Goal: Task Accomplishment & Management: Use online tool/utility

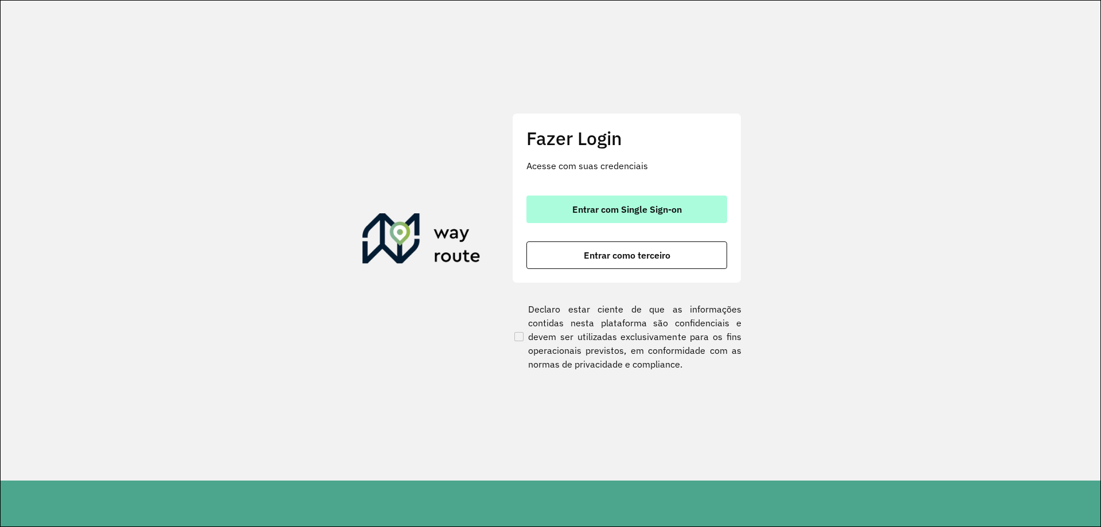
click at [621, 202] on button "Entrar com Single Sign-on" at bounding box center [626, 210] width 201 height 28
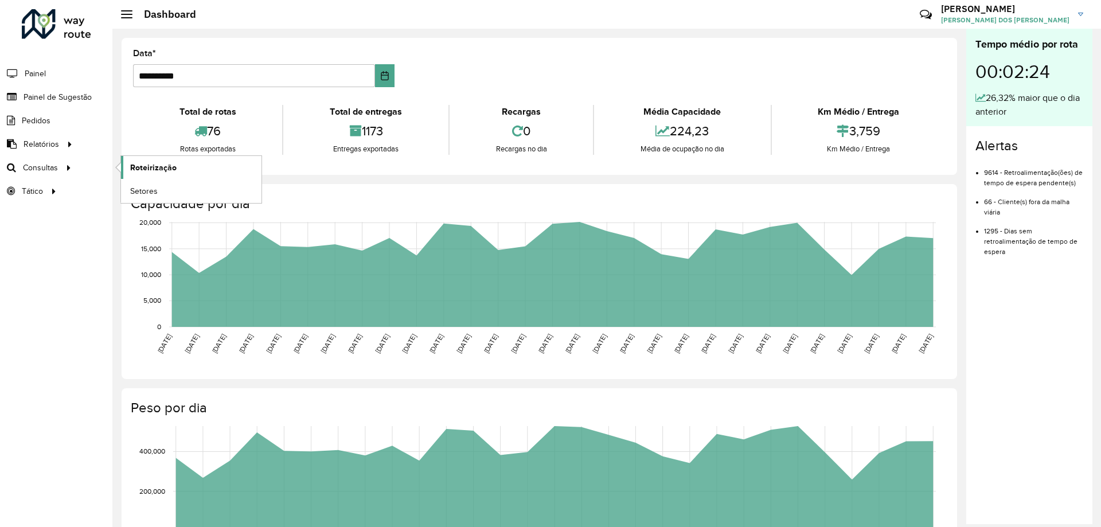
click at [145, 171] on span "Roteirização" at bounding box center [153, 168] width 46 height 12
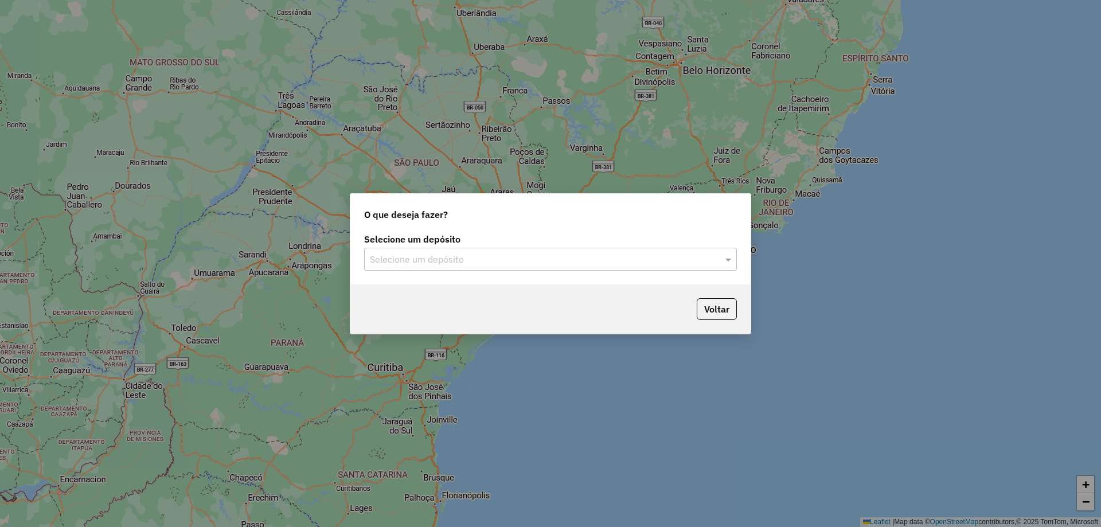
click at [706, 29] on div "O que deseja fazer? Selecione um depósito Selecione um depósito Voltar" at bounding box center [550, 263] width 1101 height 527
click at [458, 261] on input "text" at bounding box center [539, 260] width 338 height 14
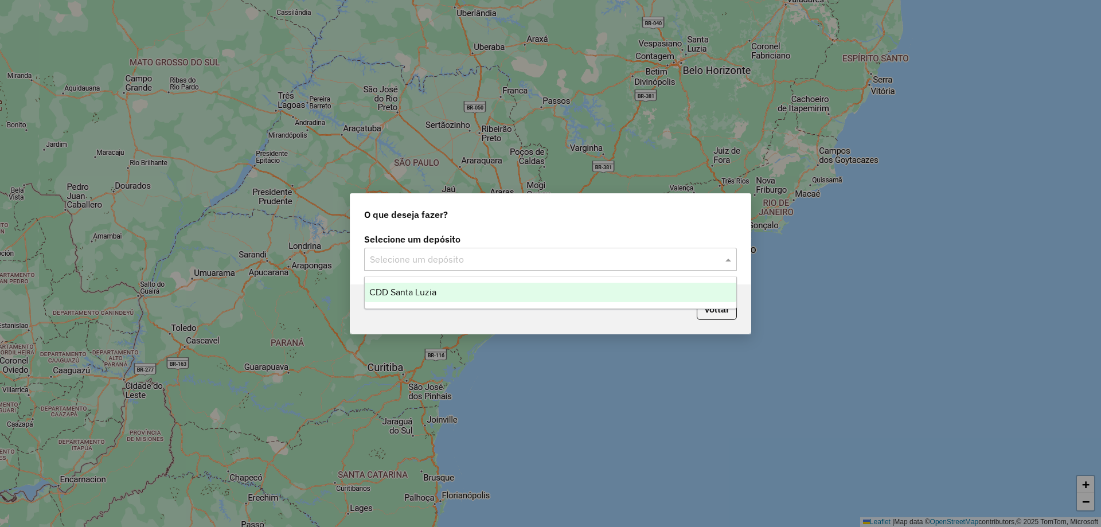
click at [396, 297] on div "CDD Santa Luzia" at bounding box center [551, 292] width 372 height 19
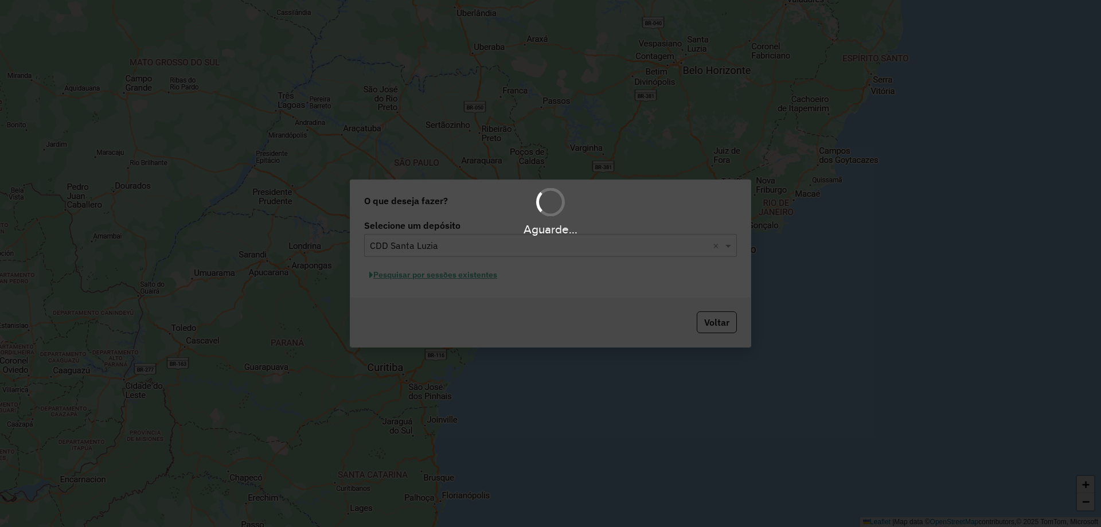
click at [589, 264] on div "Aguarde..." at bounding box center [550, 263] width 1101 height 527
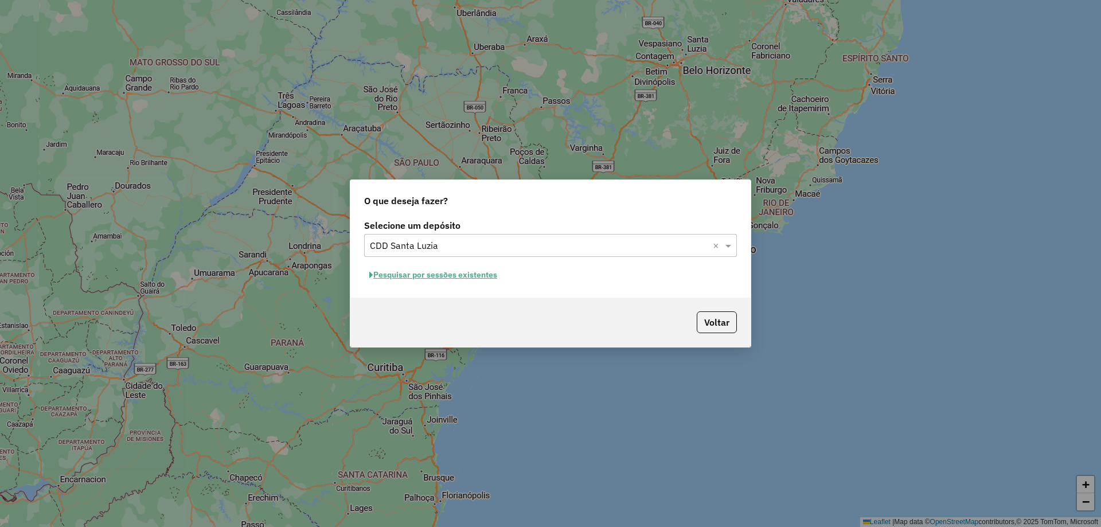
click at [443, 268] on button "Pesquisar por sessões existentes" at bounding box center [433, 275] width 138 height 18
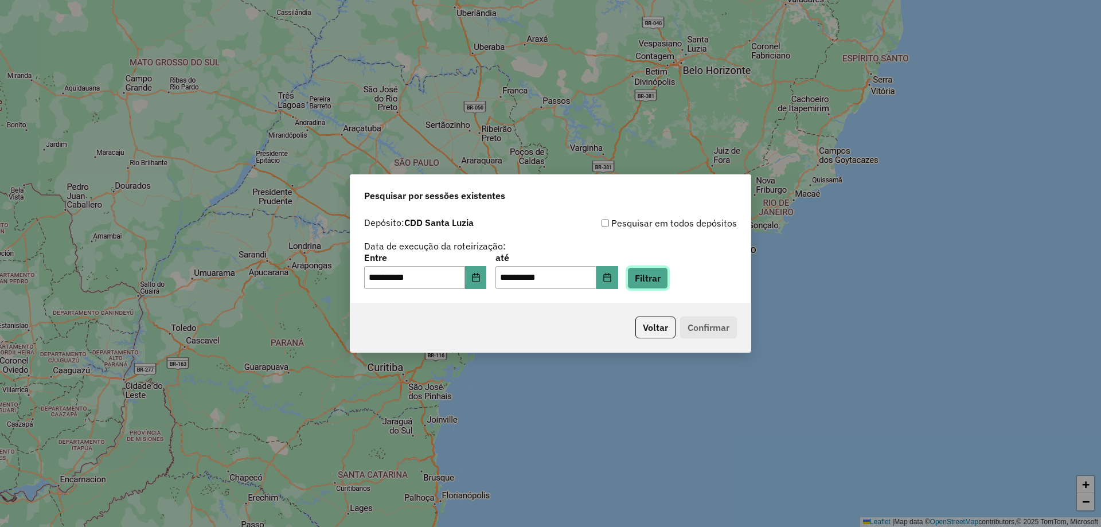
click at [666, 271] on button "Filtrar" at bounding box center [647, 278] width 41 height 22
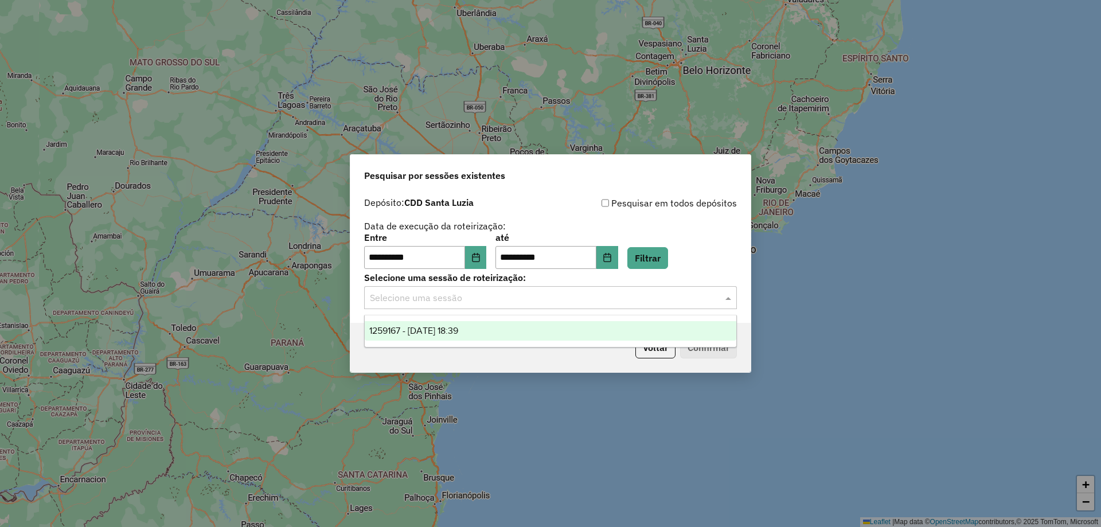
click at [401, 302] on input "text" at bounding box center [539, 298] width 338 height 14
click at [400, 331] on span "1259167 - 04/09/2025 18:39" at bounding box center [413, 331] width 89 height 10
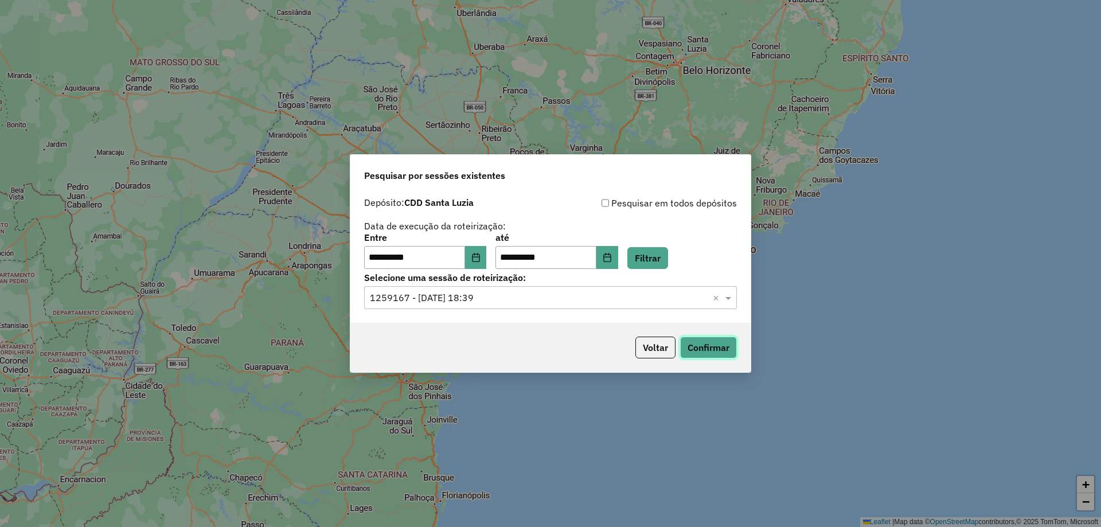
click at [700, 347] on button "Confirmar" at bounding box center [708, 348] width 57 height 22
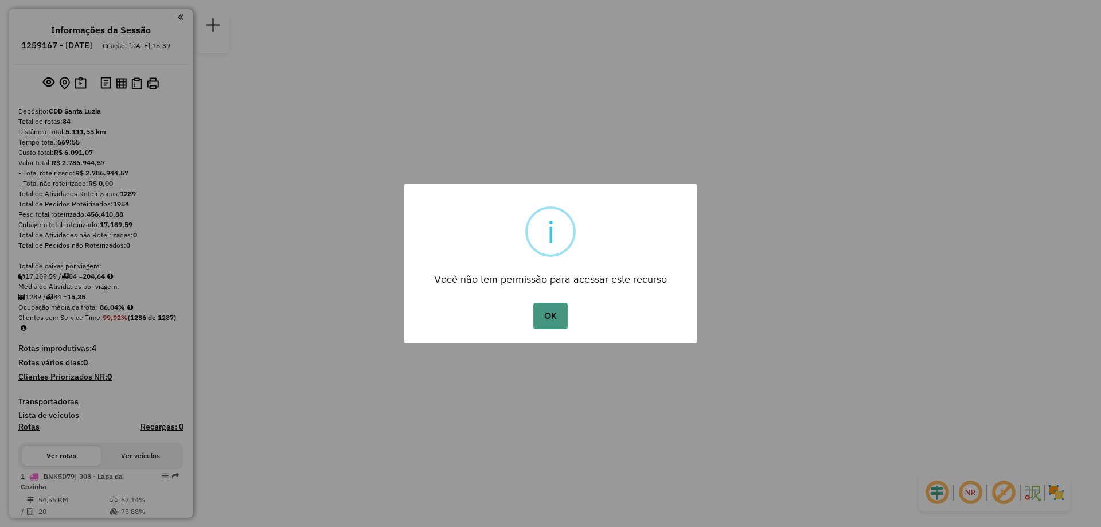
click at [550, 313] on button "OK" at bounding box center [550, 316] width 34 height 26
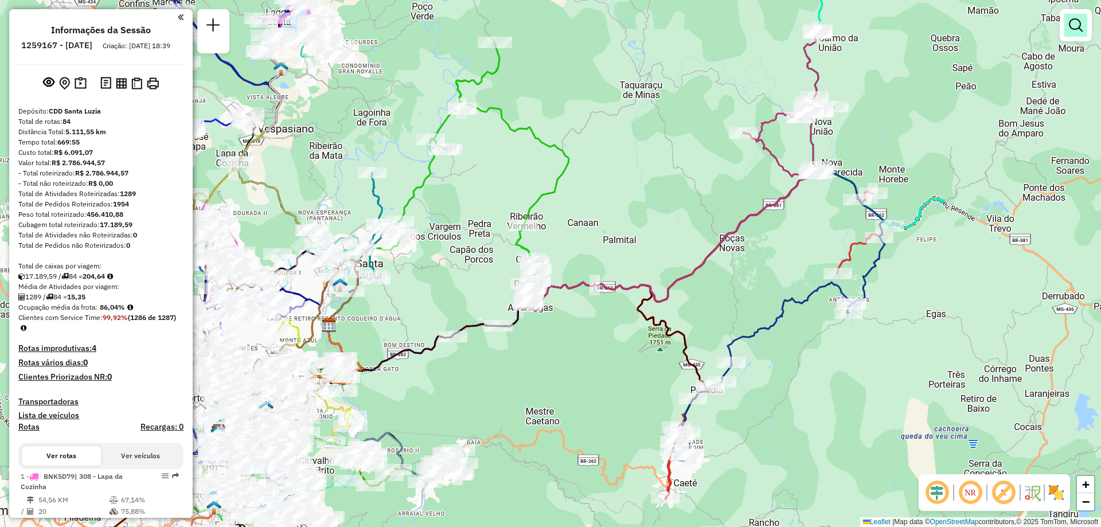
click at [1081, 26] on em at bounding box center [1076, 25] width 14 height 14
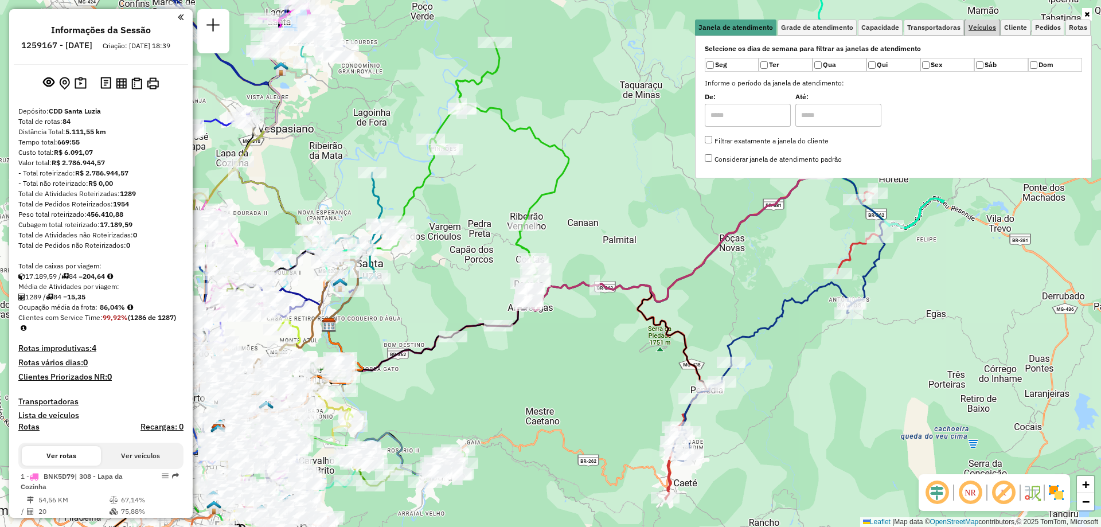
click at [973, 25] on span "Veículos" at bounding box center [983, 27] width 28 height 7
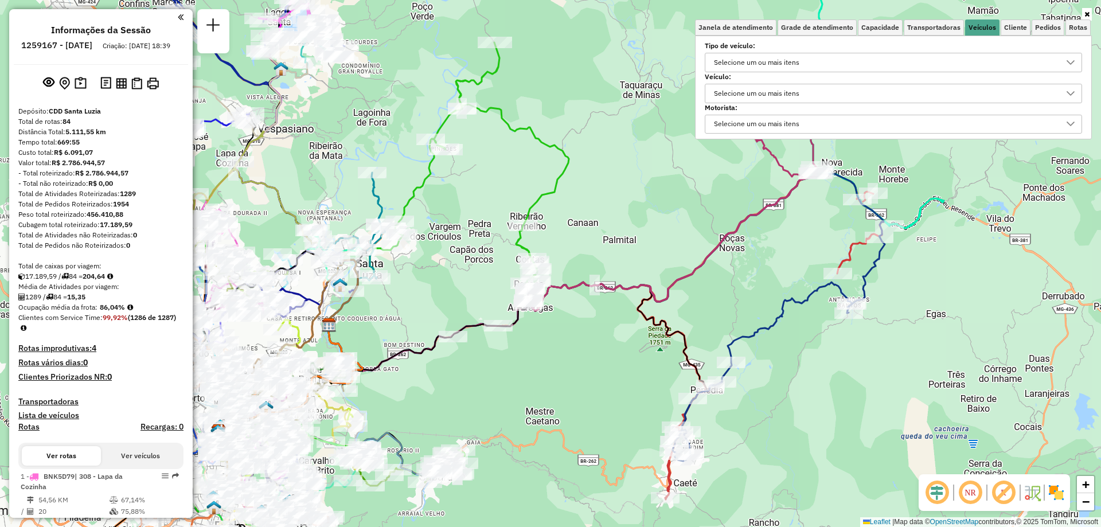
click at [737, 92] on div "Selecione um ou mais itens" at bounding box center [756, 93] width 93 height 18
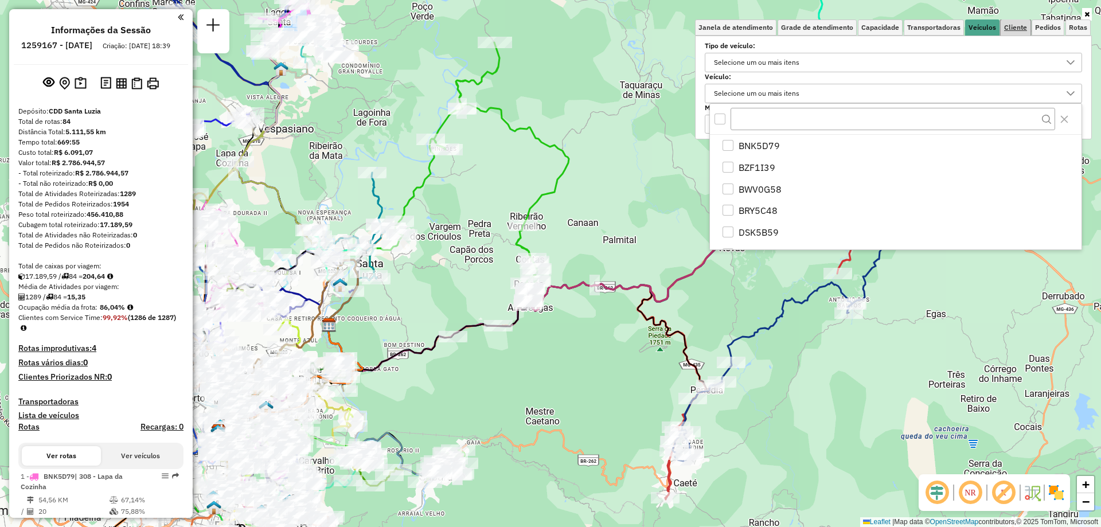
click at [1020, 30] on span "Cliente" at bounding box center [1015, 27] width 23 height 7
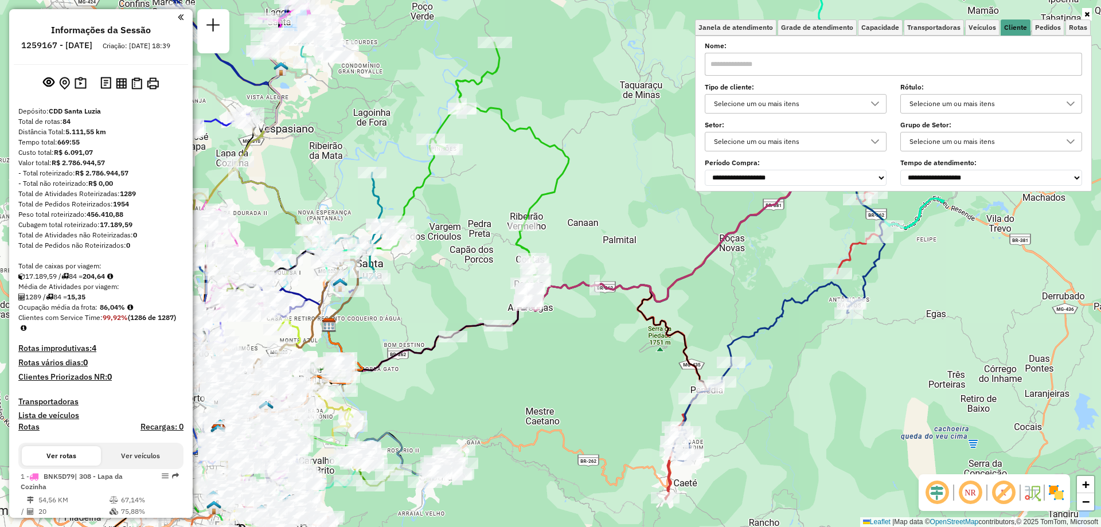
click at [740, 106] on div "Selecione um ou mais itens" at bounding box center [787, 104] width 154 height 18
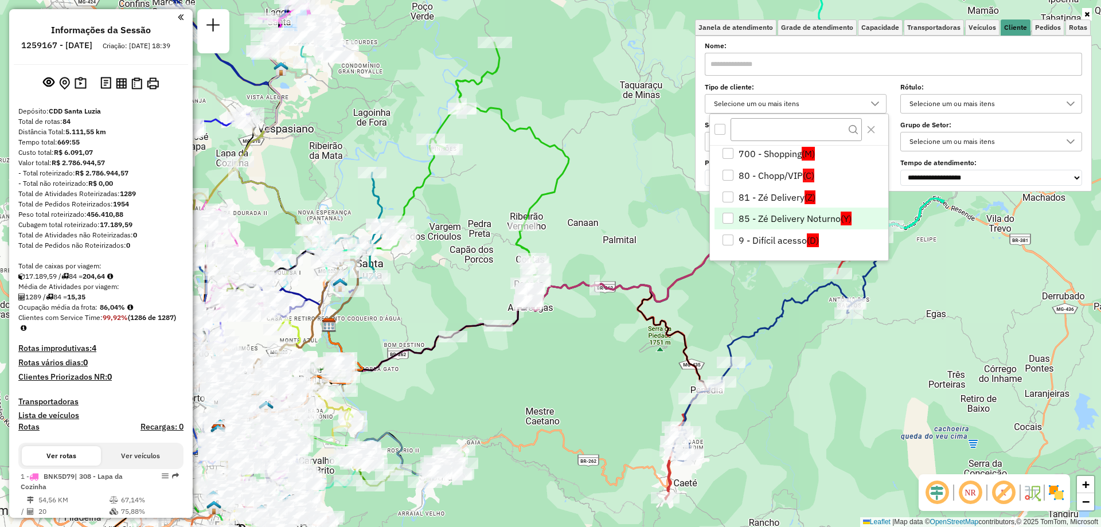
scroll to position [118, 0]
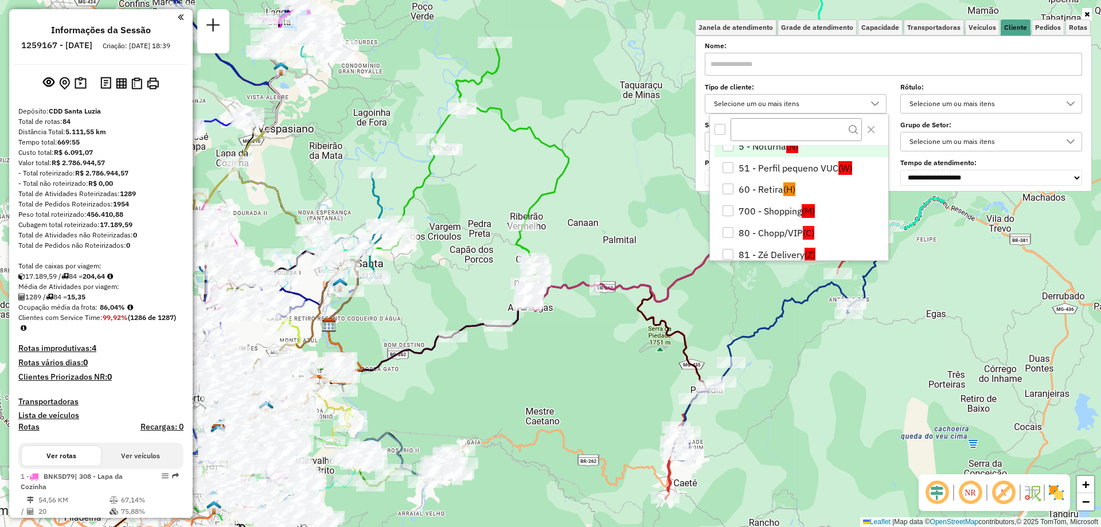
click at [774, 147] on li "5 - Noturna (N)" at bounding box center [801, 146] width 174 height 22
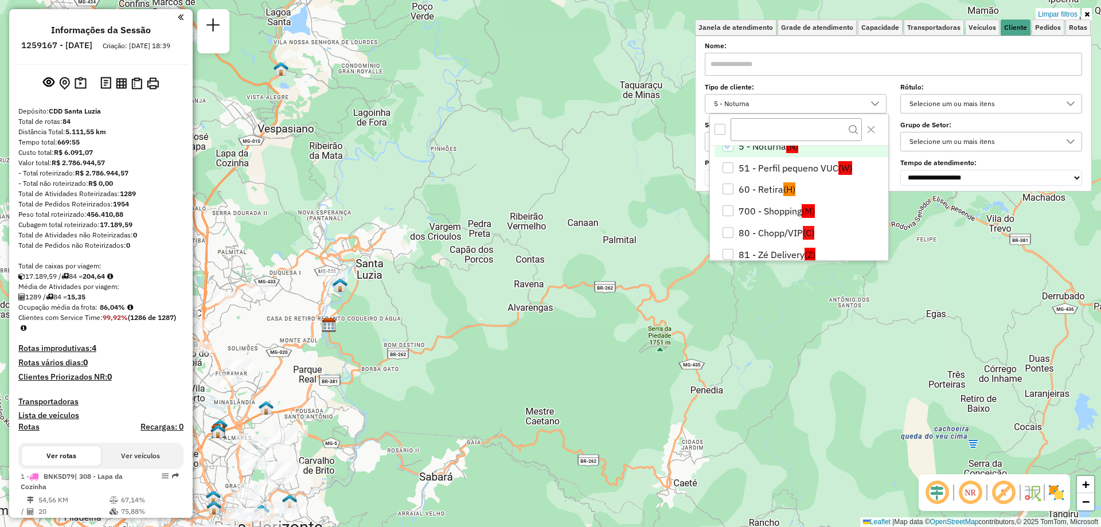
click at [831, 80] on div "**********" at bounding box center [893, 115] width 377 height 142
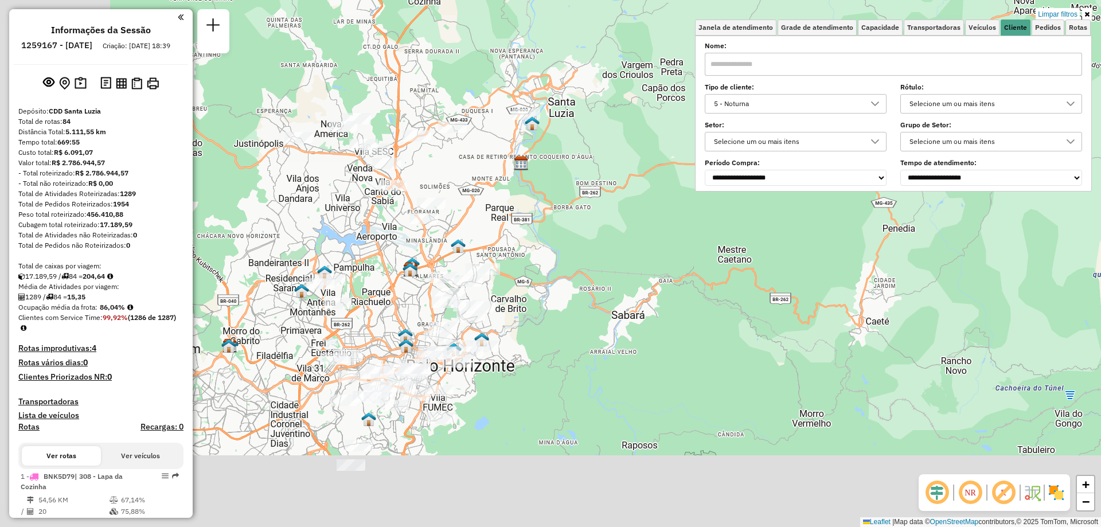
drag, startPoint x: 364, startPoint y: 271, endPoint x: 599, endPoint y: 49, distance: 323.3
click at [599, 49] on div "Limpar filtros Janela de atendimento Grade de atendimento Capacidade Transporta…" at bounding box center [550, 263] width 1101 height 527
